Goal: Task Accomplishment & Management: Manage account settings

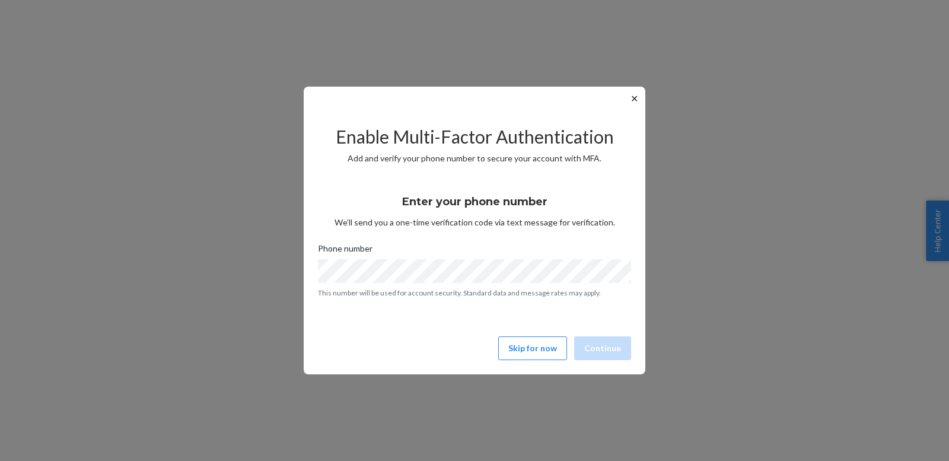
click at [641, 101] on div "✕ Enable Multi-Factor Authentication Add and verify your phone number to secure…" at bounding box center [475, 231] width 342 height 288
click at [543, 347] on button "Skip for now" at bounding box center [532, 348] width 69 height 24
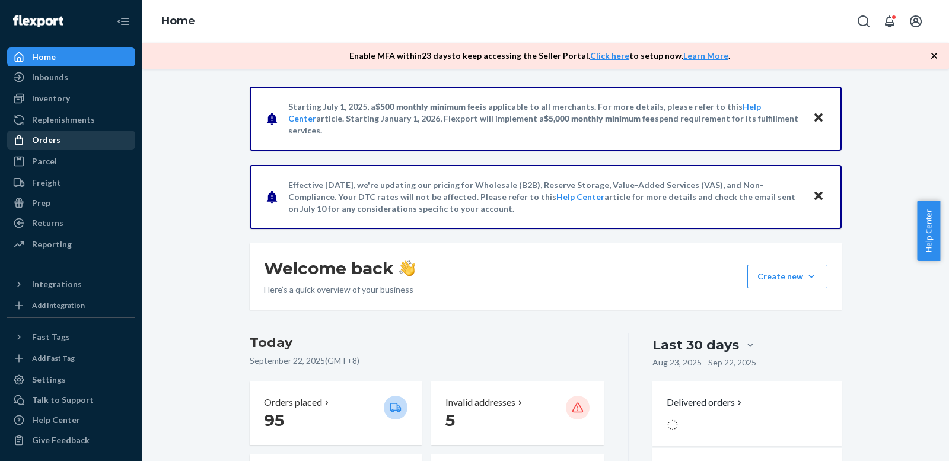
click at [40, 146] on div "Orders" at bounding box center [71, 140] width 126 height 17
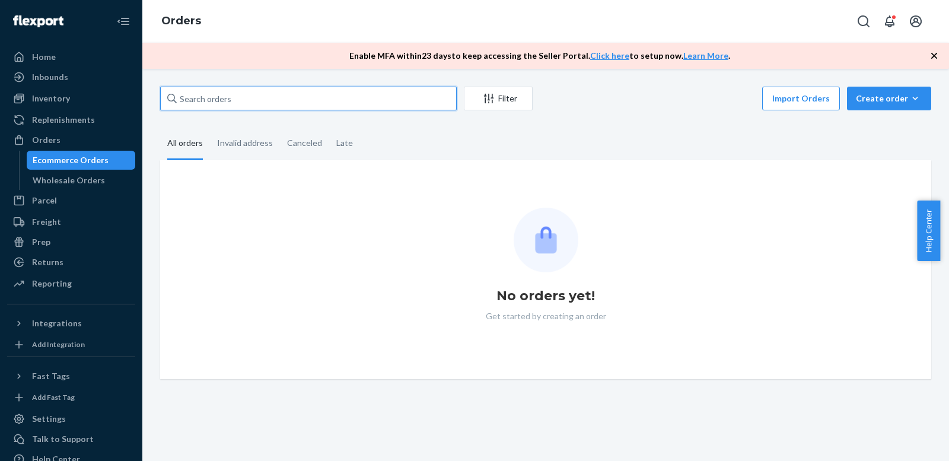
click at [236, 109] on input "text" at bounding box center [308, 99] width 297 height 24
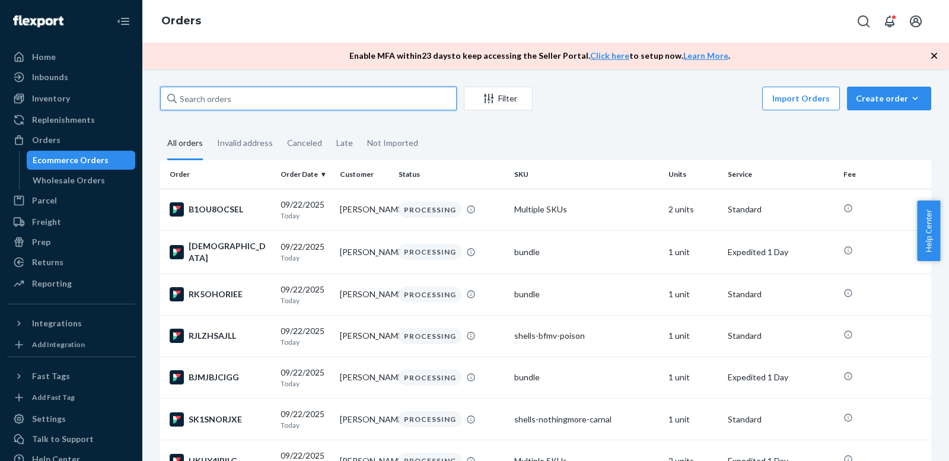
paste input "#123242"
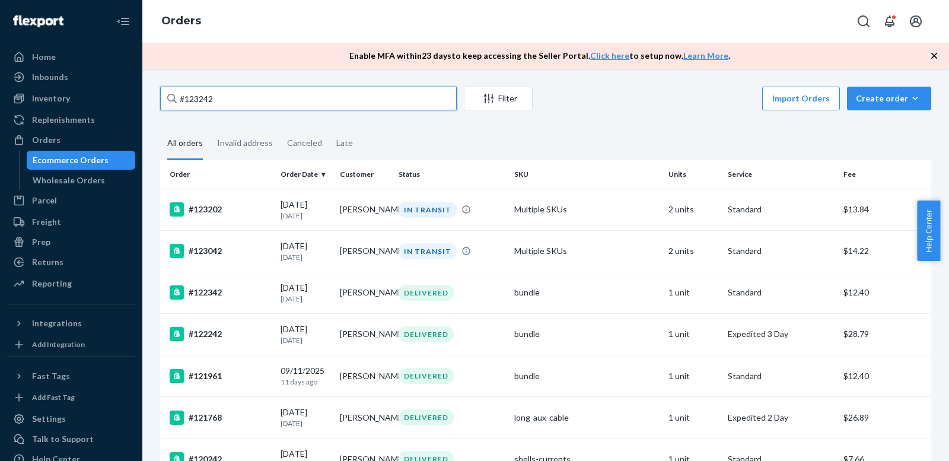
click at [295, 94] on input "#123242" at bounding box center [308, 99] width 297 height 24
paste input "3547"
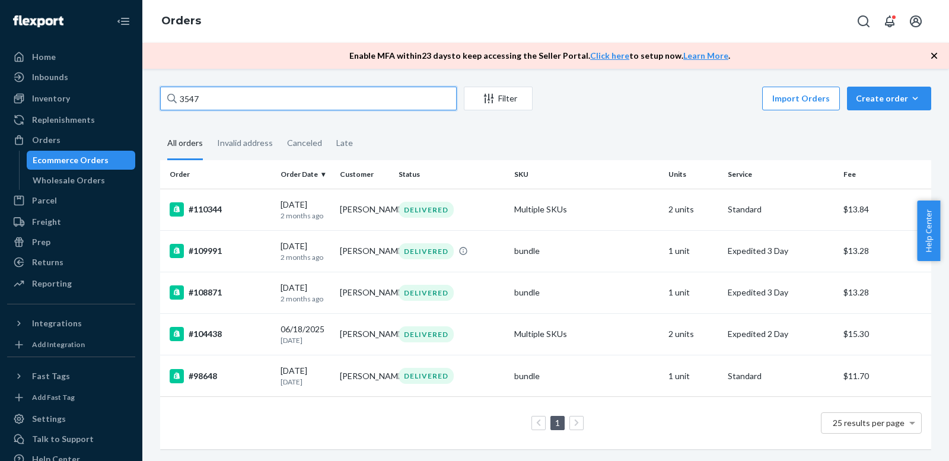
click at [378, 102] on input "3547" at bounding box center [308, 99] width 297 height 24
paste input "#123536"
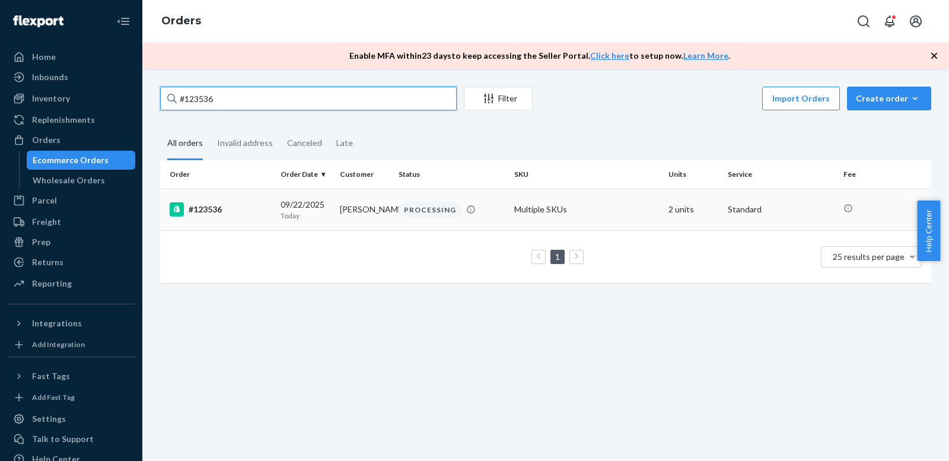
type input "#123536"
click at [292, 208] on div "[DATE] [DATE]" at bounding box center [305, 210] width 50 height 22
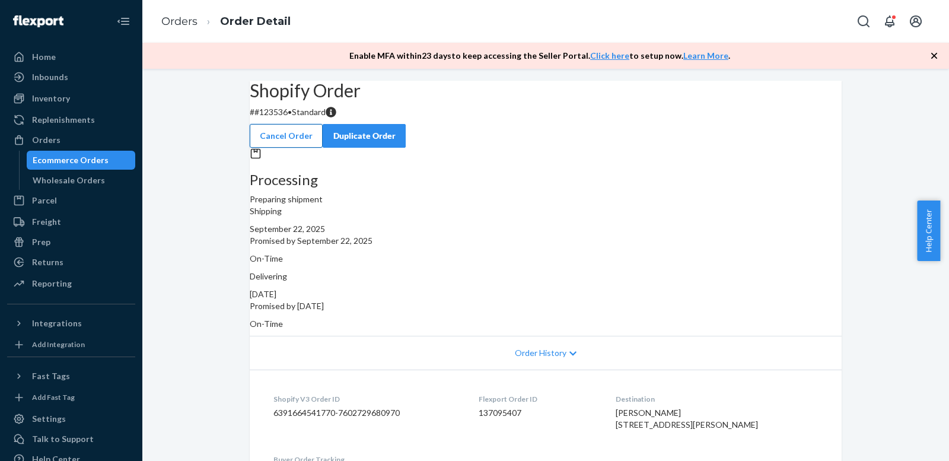
click at [323, 129] on button "Cancel Order" at bounding box center [286, 136] width 73 height 24
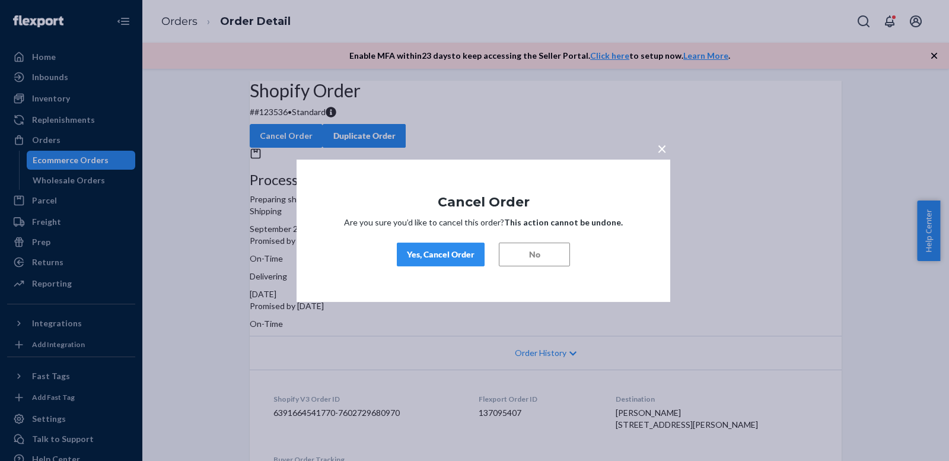
click at [433, 259] on div "Yes, Cancel Order" at bounding box center [441, 254] width 68 height 12
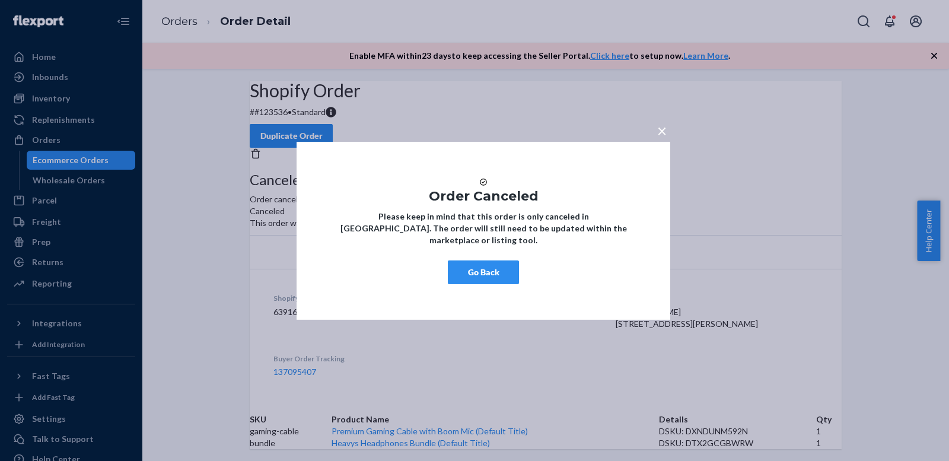
click at [661, 124] on span "×" at bounding box center [661, 130] width 9 height 20
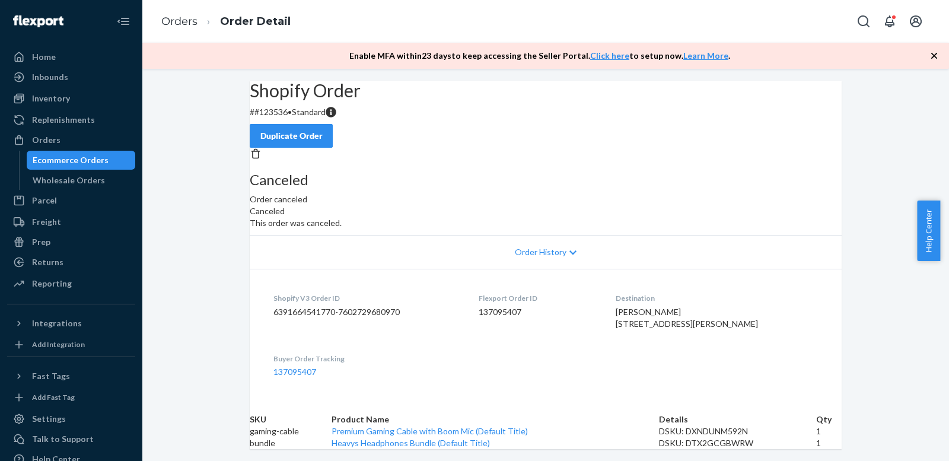
click at [93, 159] on div "Ecommerce Orders" at bounding box center [71, 160] width 76 height 12
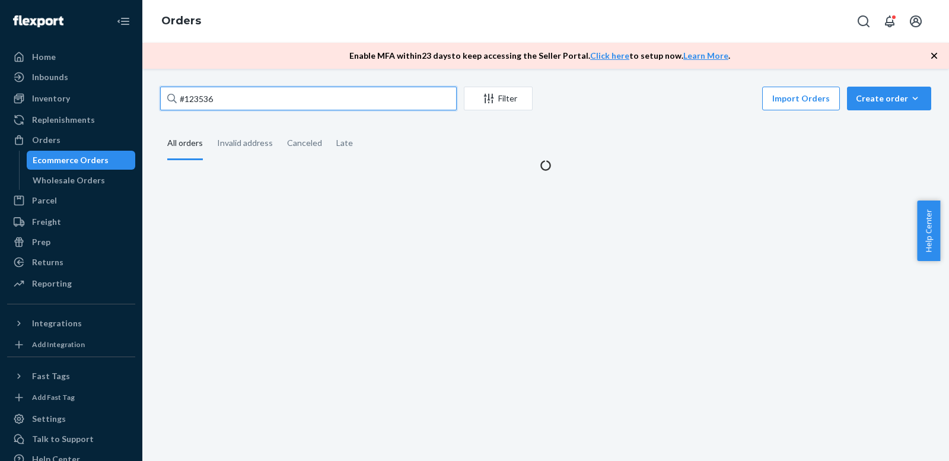
click at [315, 94] on input "#123536" at bounding box center [308, 99] width 297 height 24
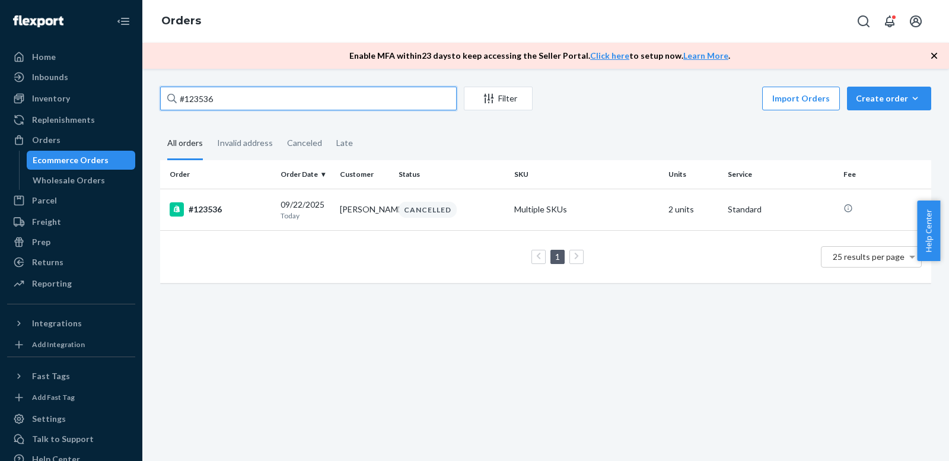
paste input "237 Complete"
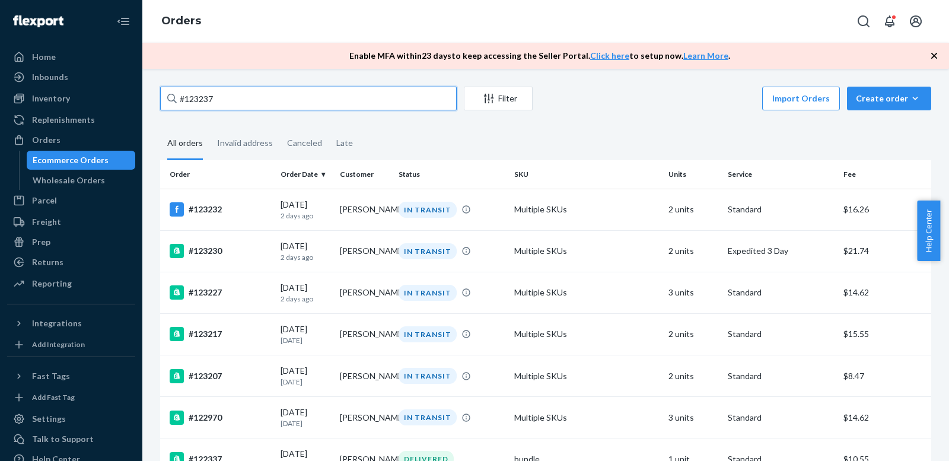
type input "#123237"
click at [60, 99] on div "Inventory" at bounding box center [51, 99] width 38 height 12
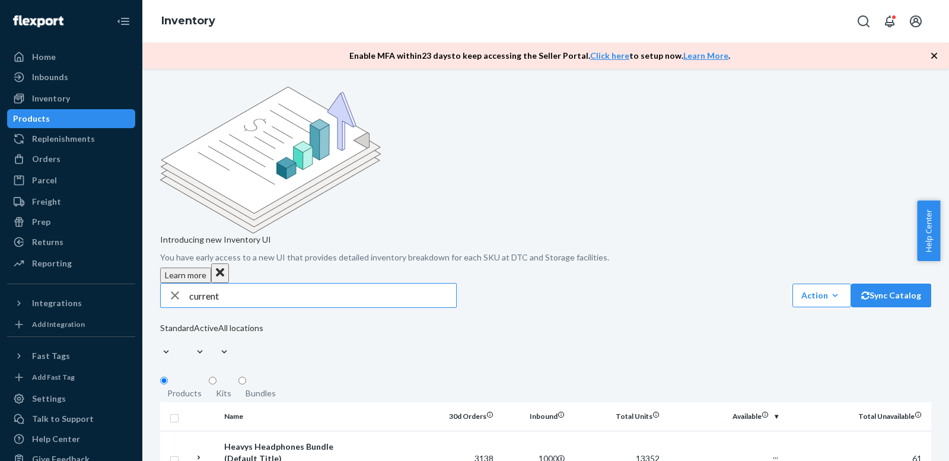
type input "current"
